Goal: Information Seeking & Learning: Learn about a topic

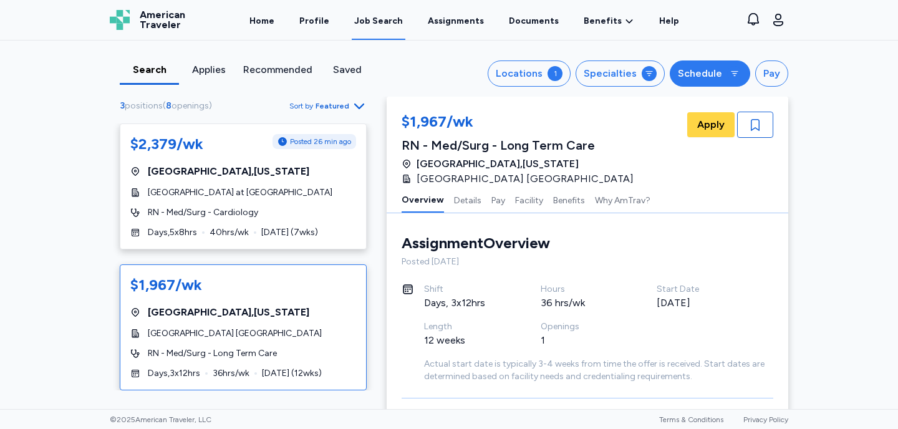
click at [718, 79] on div "Schedule" at bounding box center [700, 73] width 44 height 15
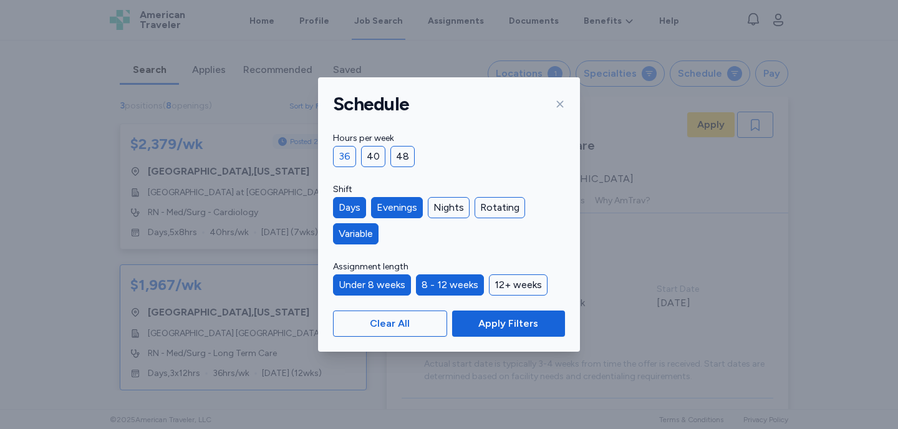
click at [346, 152] on div "36" at bounding box center [344, 156] width 23 height 21
click at [512, 285] on div "12+ weeks" at bounding box center [518, 284] width 59 height 21
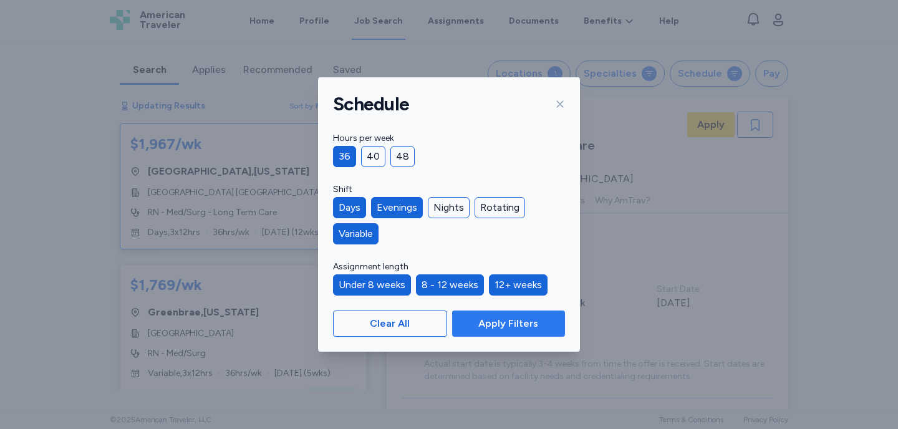
click at [512, 325] on span "Apply Filters" at bounding box center [508, 323] width 60 height 15
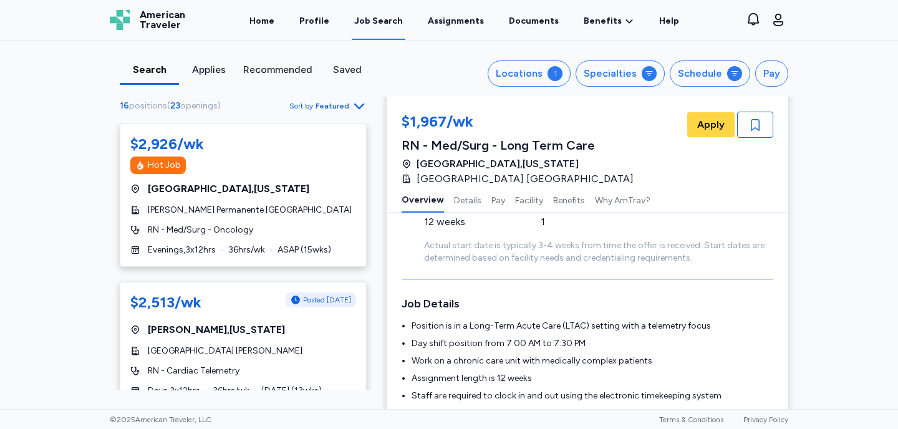
scroll to position [121, 0]
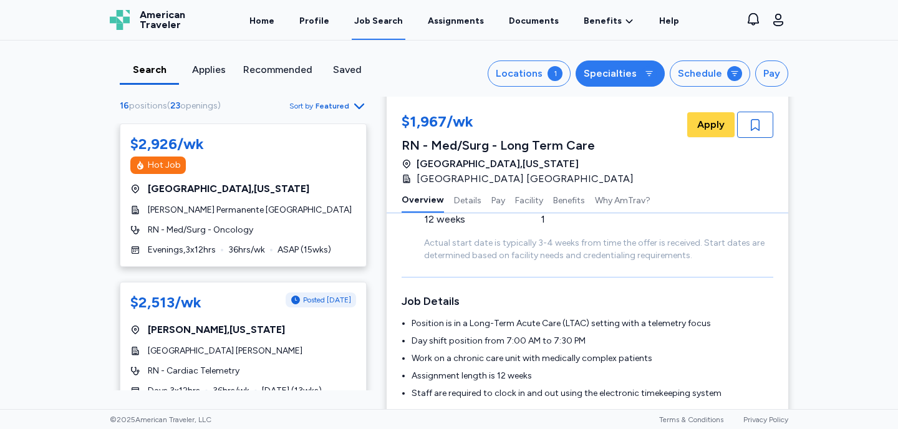
click at [641, 74] on button "Specialties" at bounding box center [620, 73] width 89 height 26
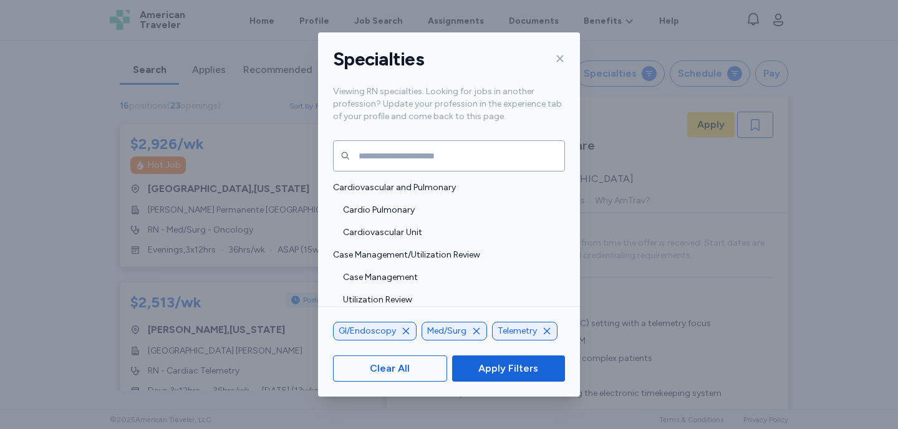
click at [547, 332] on icon "button" at bounding box center [547, 331] width 10 height 10
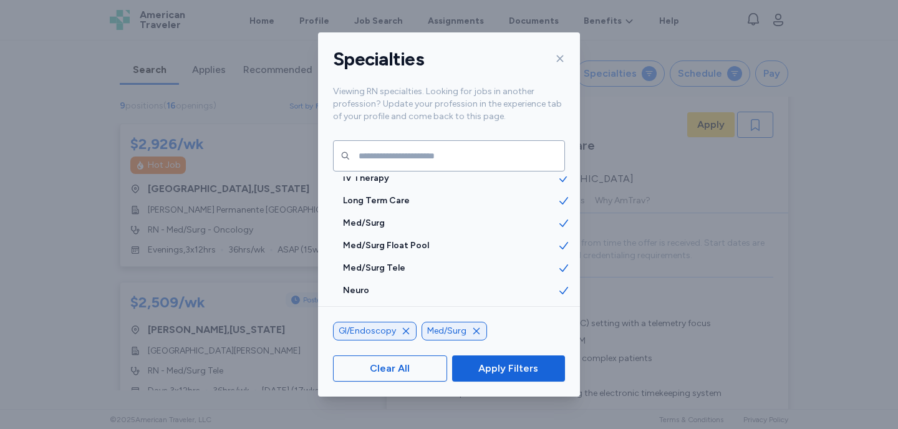
scroll to position [1404, 0]
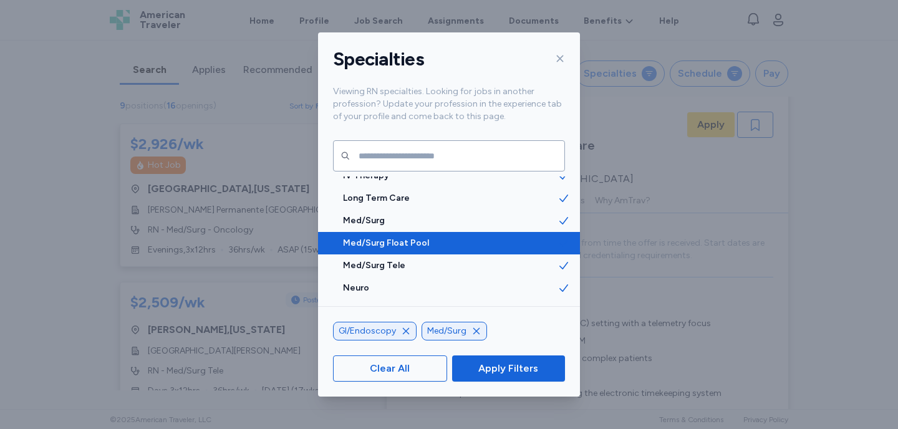
click at [443, 242] on span "Med/Surg Float Pool" at bounding box center [450, 243] width 215 height 12
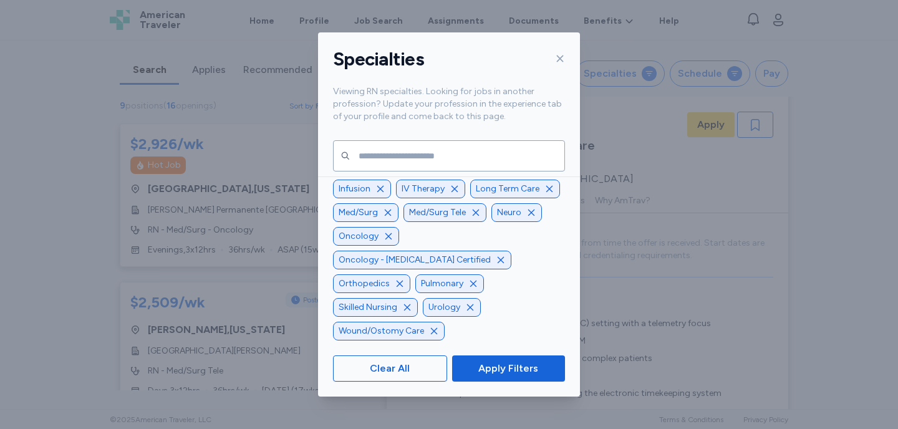
click at [378, 192] on icon "button" at bounding box center [380, 189] width 6 height 6
click at [464, 145] on icon "button" at bounding box center [467, 141] width 6 height 6
click at [542, 147] on icon "button" at bounding box center [547, 142] width 10 height 10
click at [468, 145] on icon "button" at bounding box center [471, 141] width 6 height 6
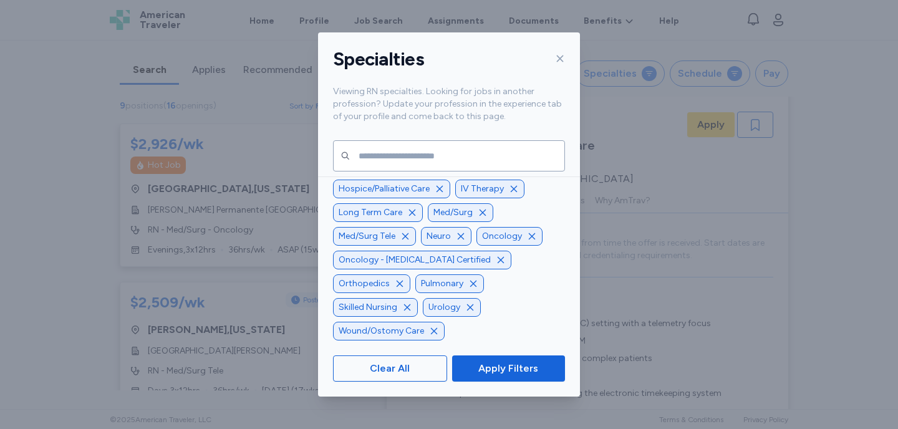
click at [514, 194] on icon "button" at bounding box center [514, 189] width 10 height 10
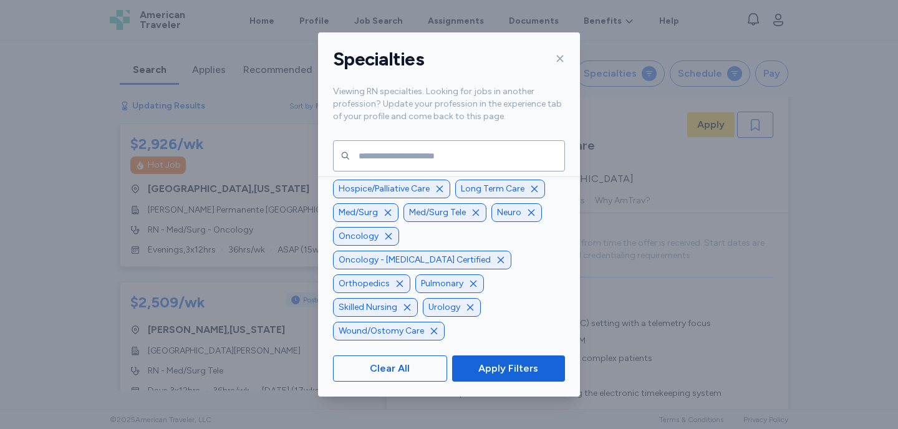
click at [437, 194] on icon "button" at bounding box center [440, 189] width 10 height 10
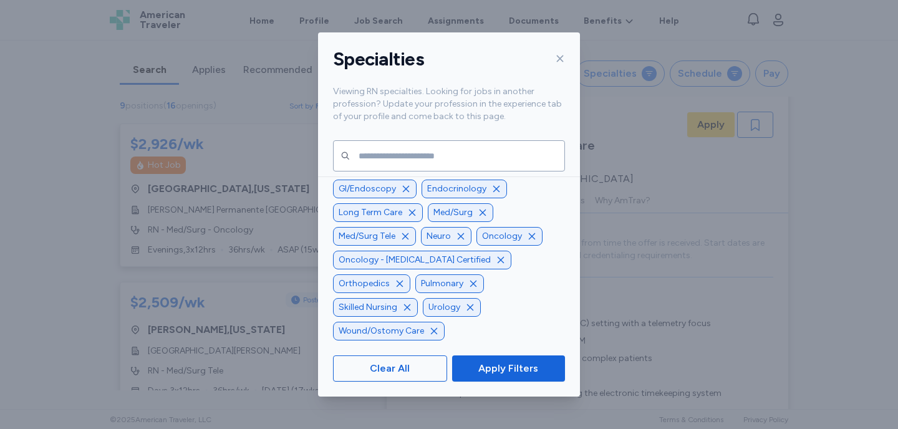
click at [496, 265] on icon "button" at bounding box center [501, 260] width 10 height 10
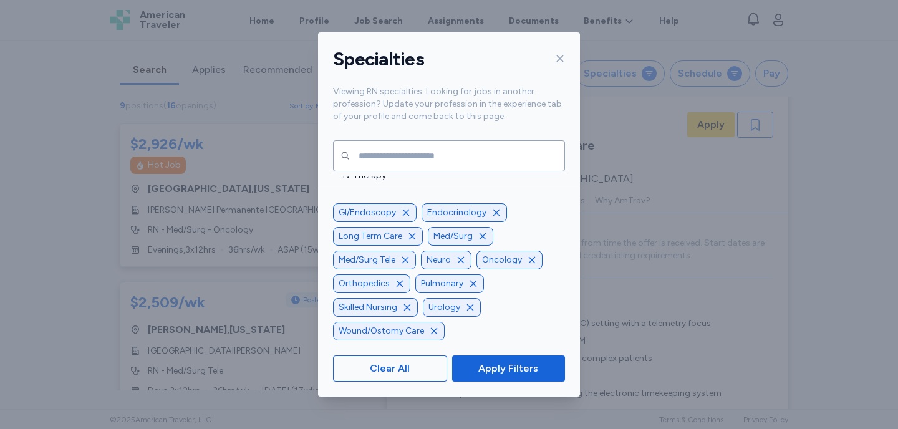
click at [468, 288] on icon "button" at bounding box center [473, 284] width 10 height 10
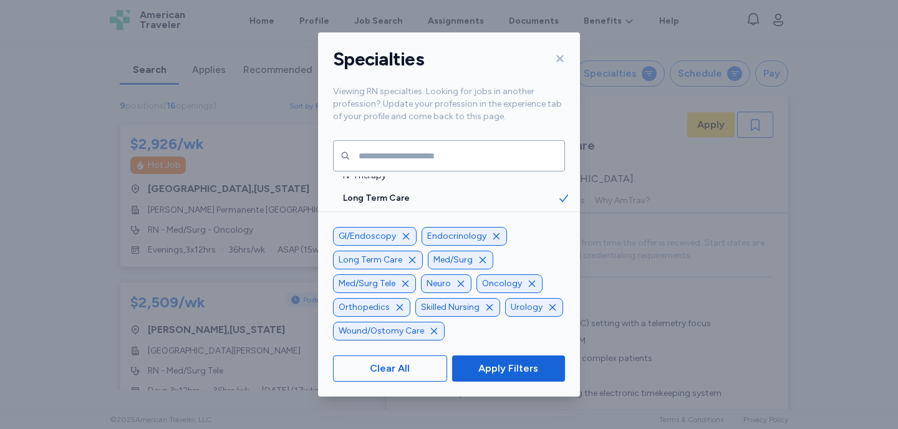
click at [405, 288] on icon "button" at bounding box center [405, 284] width 10 height 10
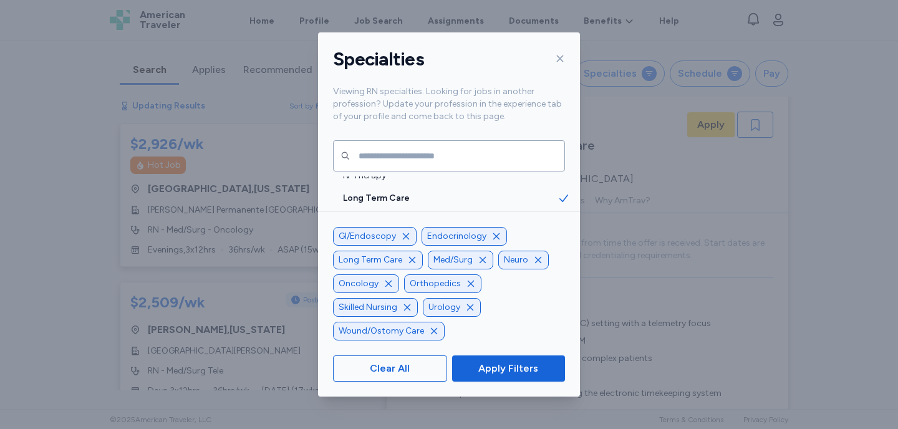
click at [404, 305] on icon "button" at bounding box center [407, 307] width 6 height 6
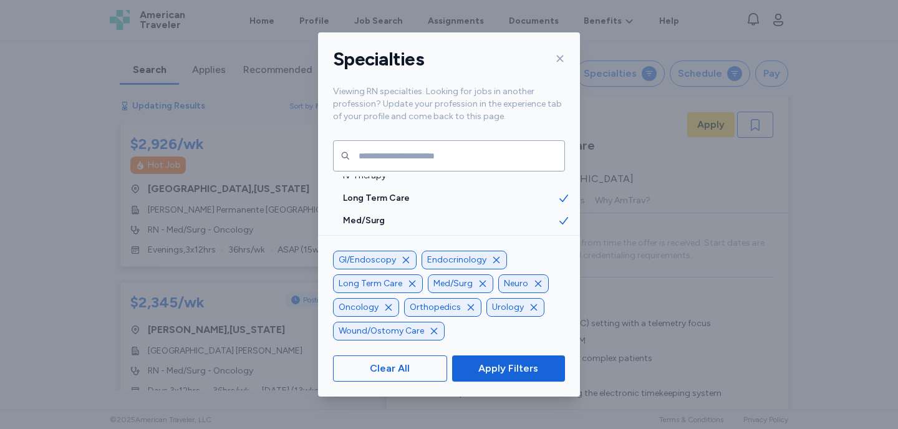
click at [433, 332] on icon "button" at bounding box center [434, 331] width 10 height 10
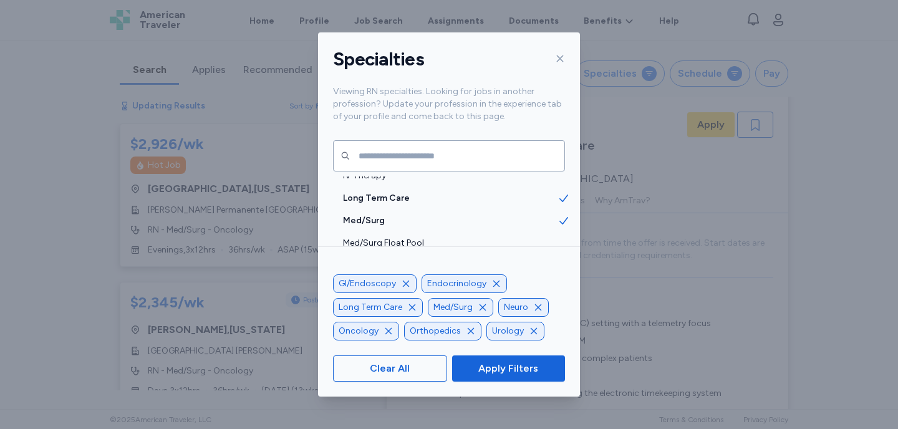
click at [468, 333] on icon "button" at bounding box center [471, 331] width 6 height 6
click at [535, 310] on icon "button" at bounding box center [538, 307] width 6 height 6
click at [376, 331] on icon "button" at bounding box center [380, 331] width 10 height 10
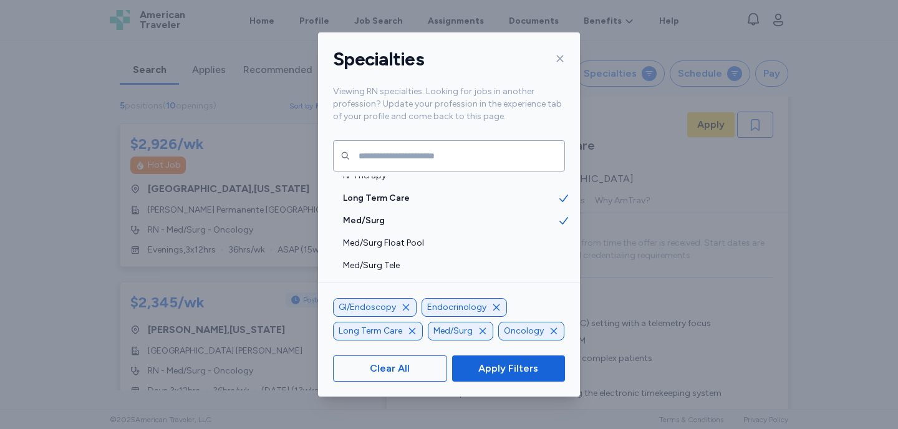
click at [553, 331] on icon "button" at bounding box center [554, 331] width 10 height 10
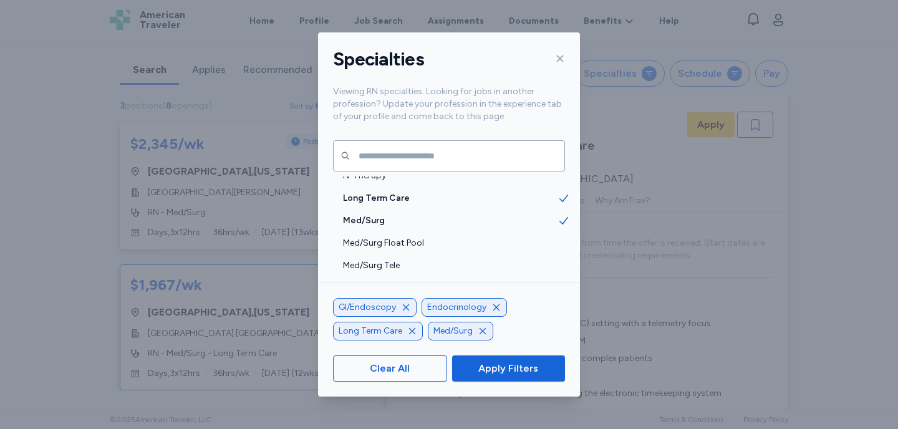
click at [493, 306] on icon "button" at bounding box center [496, 307] width 10 height 10
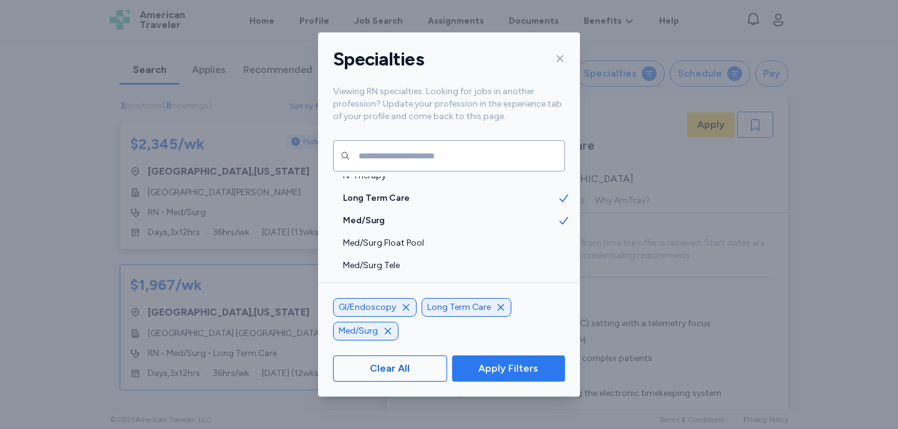
click at [507, 369] on span "Apply Filters" at bounding box center [508, 368] width 60 height 15
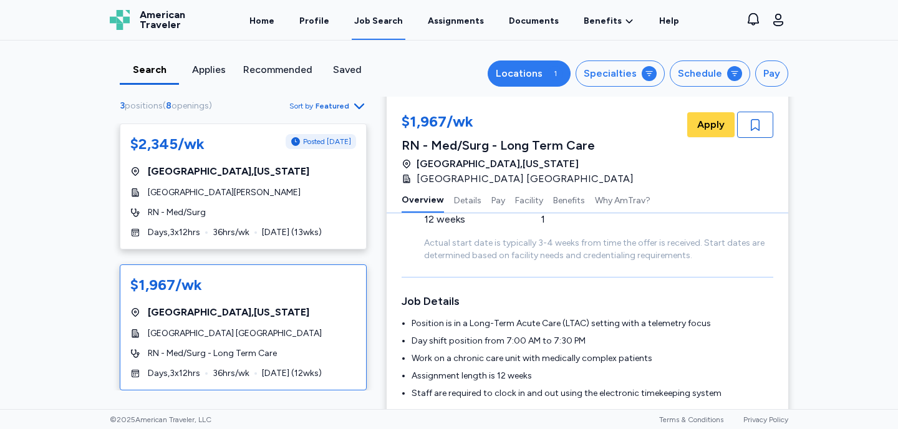
click at [554, 70] on div "1" at bounding box center [555, 73] width 15 height 15
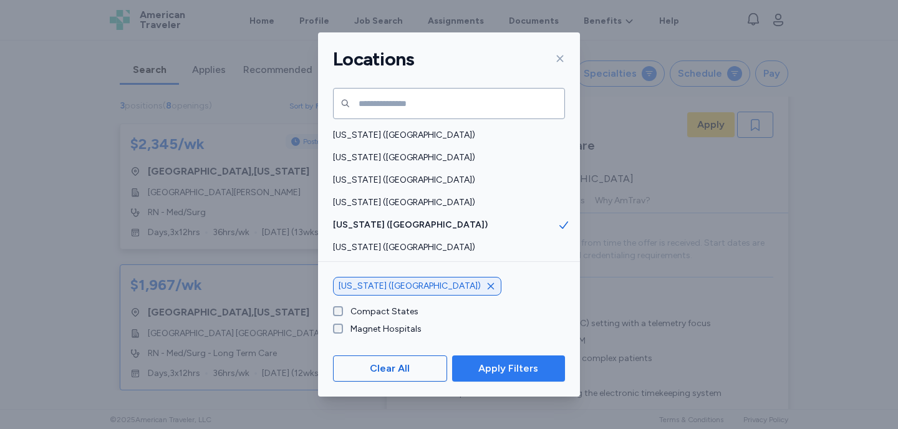
click at [539, 365] on span "Apply Filters" at bounding box center [508, 368] width 93 height 15
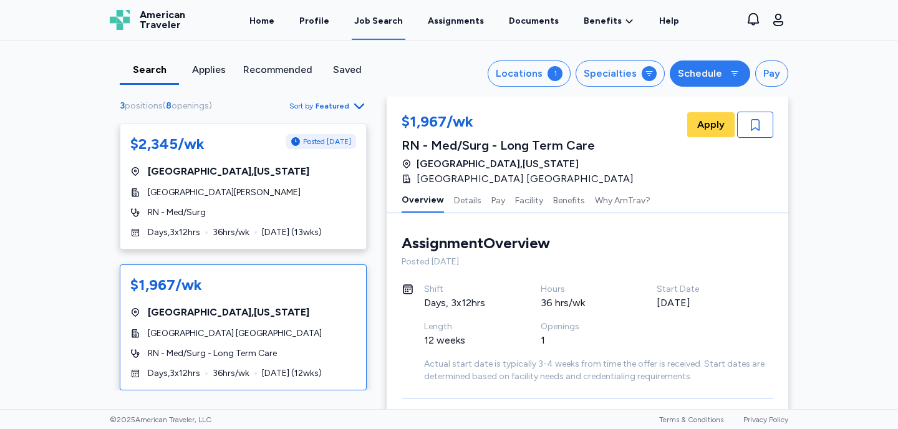
click at [725, 70] on button "Schedule" at bounding box center [710, 73] width 80 height 26
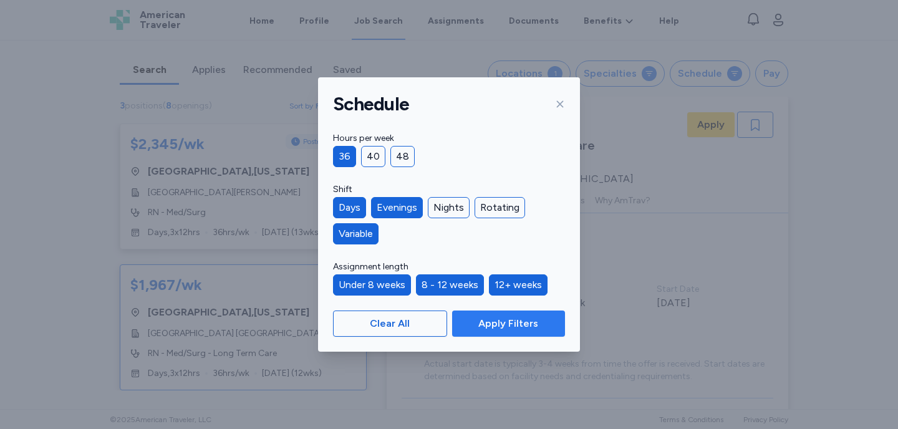
click at [508, 323] on span "Apply Filters" at bounding box center [508, 323] width 60 height 15
